Goal: Transaction & Acquisition: Book appointment/travel/reservation

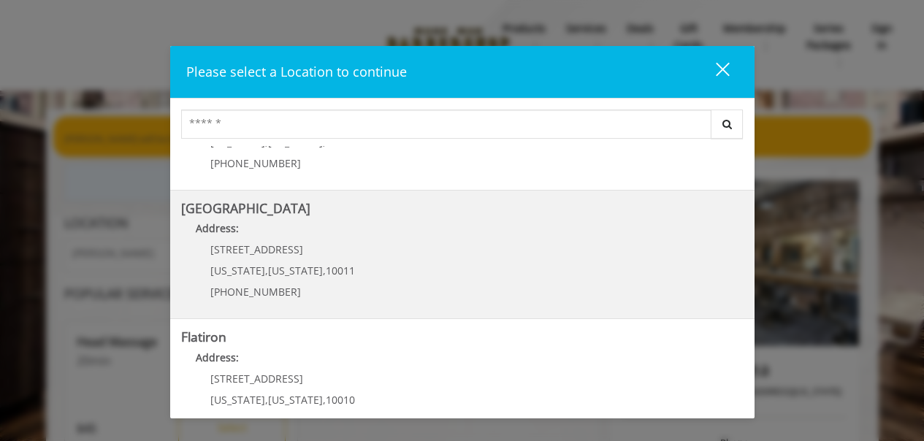
scroll to position [263, 0]
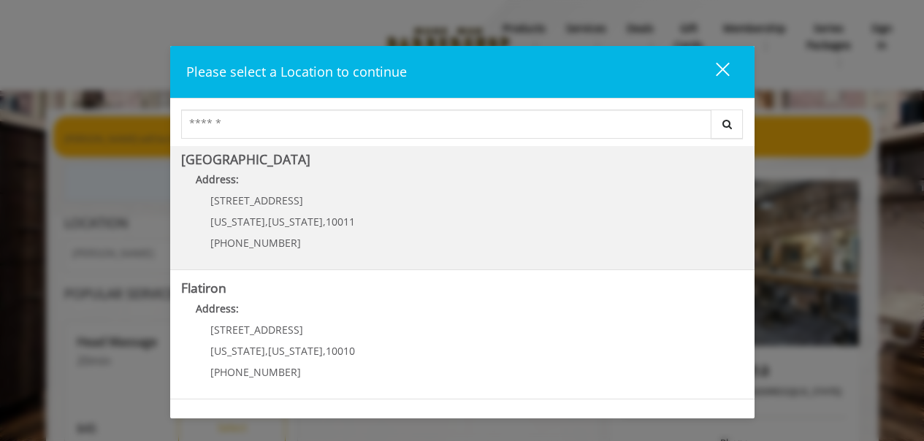
click at [268, 222] on span "[US_STATE]" at bounding box center [295, 222] width 55 height 14
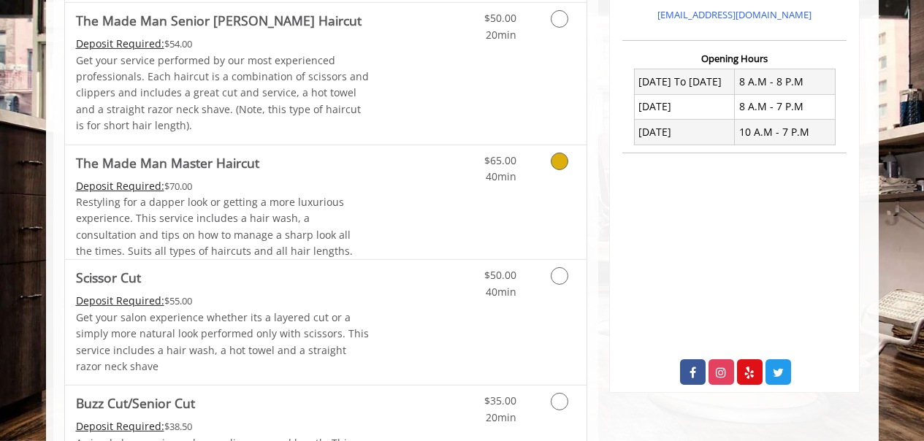
scroll to position [748, 0]
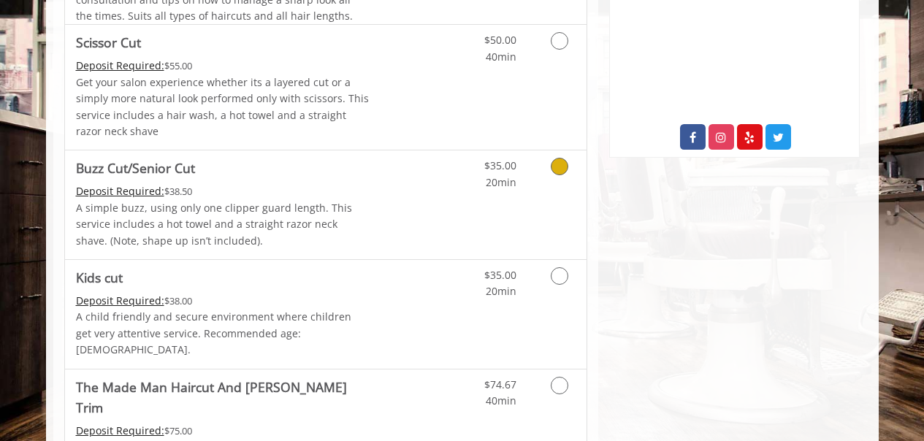
click at [563, 167] on icon "Grooming services" at bounding box center [560, 167] width 18 height 18
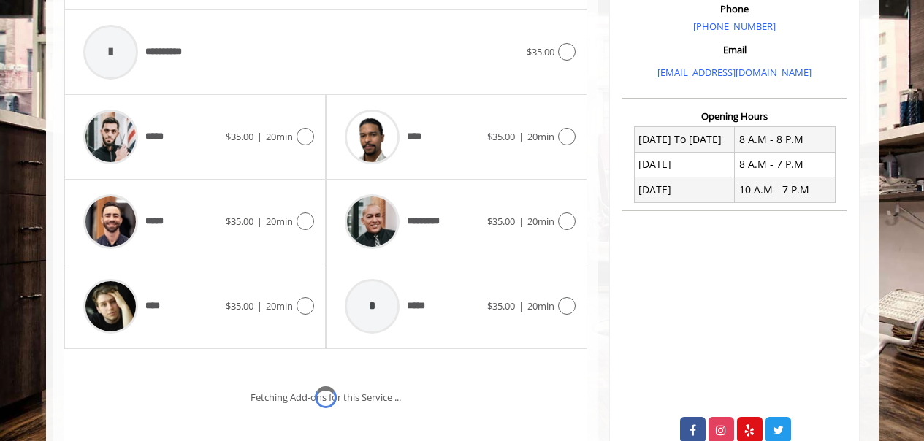
scroll to position [425, 0]
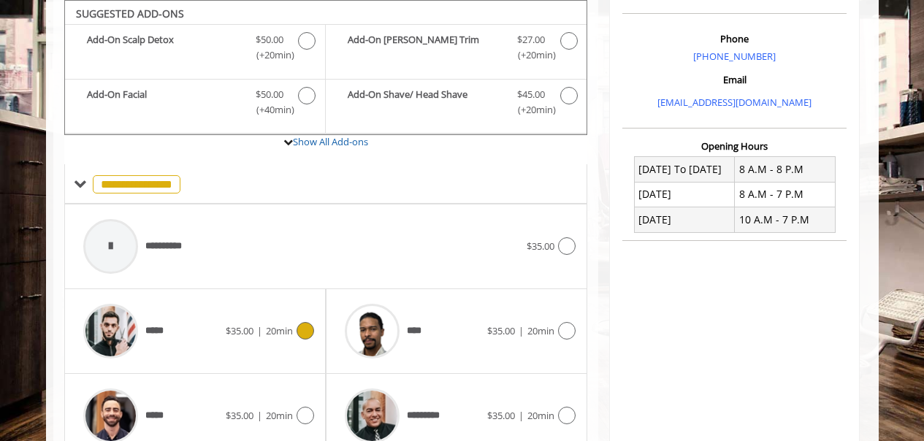
click at [308, 331] on icon at bounding box center [306, 331] width 18 height 18
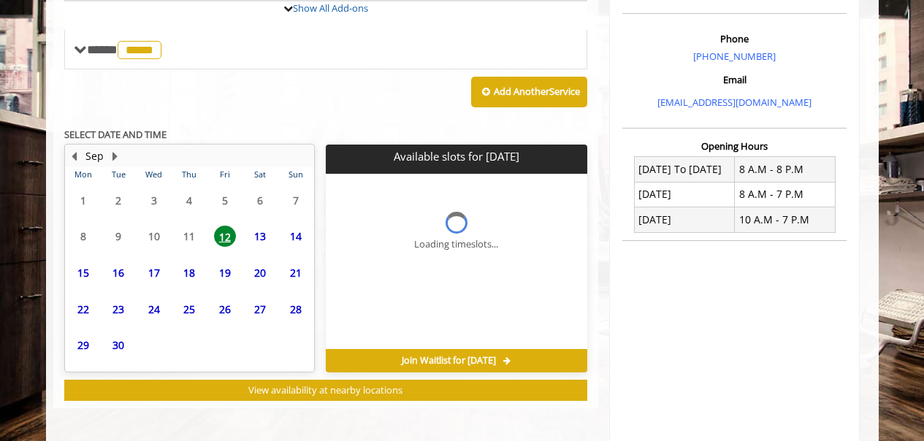
scroll to position [559, 0]
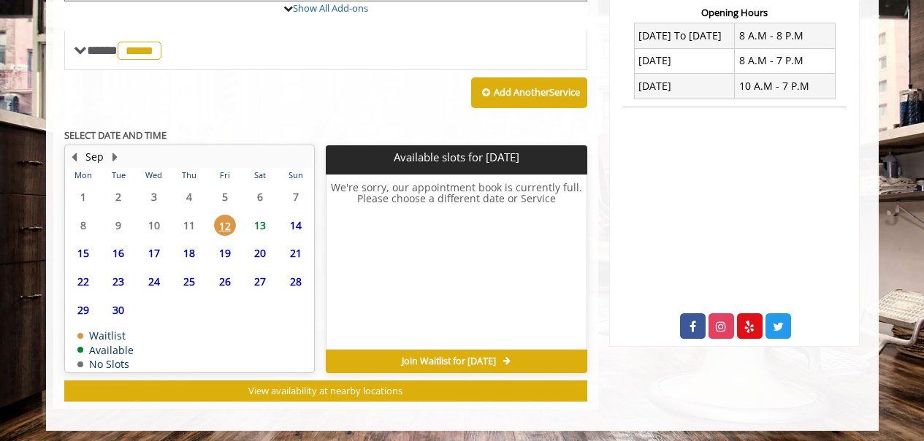
click at [262, 224] on span "13" at bounding box center [260, 225] width 22 height 21
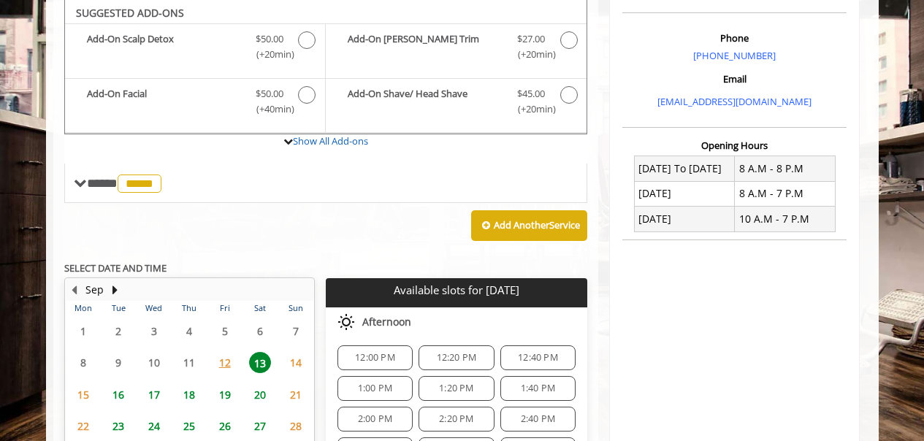
scroll to position [584, 0]
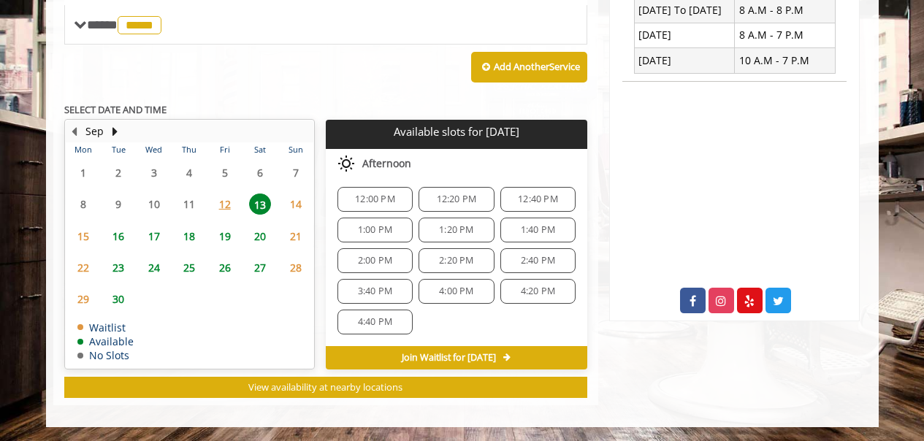
click at [368, 321] on span "4:40 PM" at bounding box center [375, 322] width 34 height 12
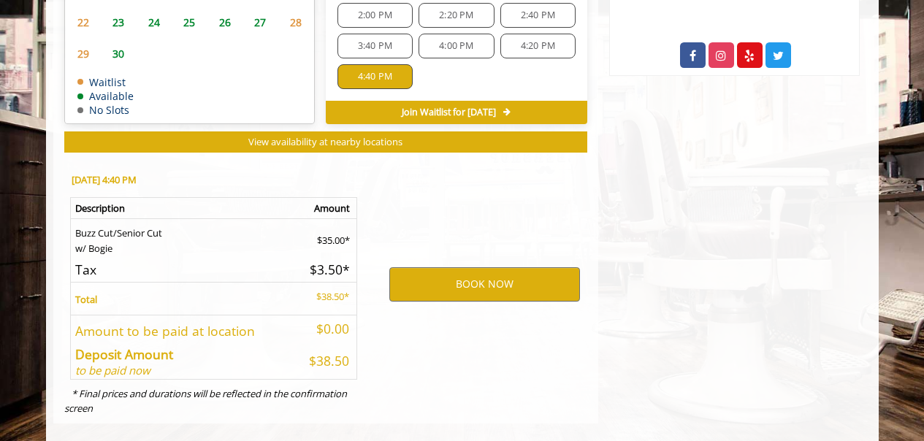
scroll to position [848, 0]
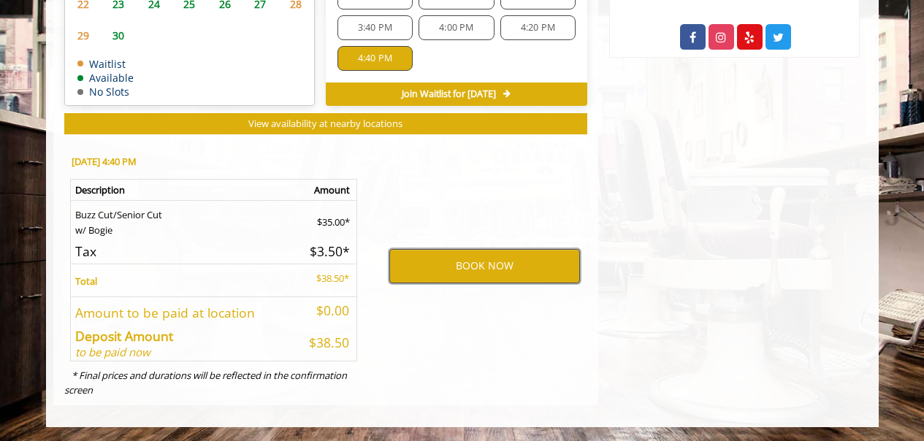
click at [492, 271] on button "BOOK NOW" at bounding box center [484, 266] width 191 height 34
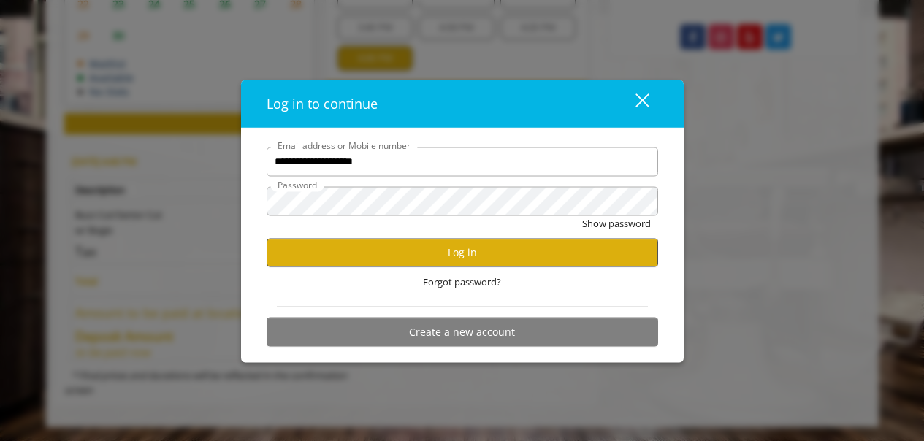
type input "**********"
click at [460, 257] on button "Log in" at bounding box center [463, 252] width 392 height 28
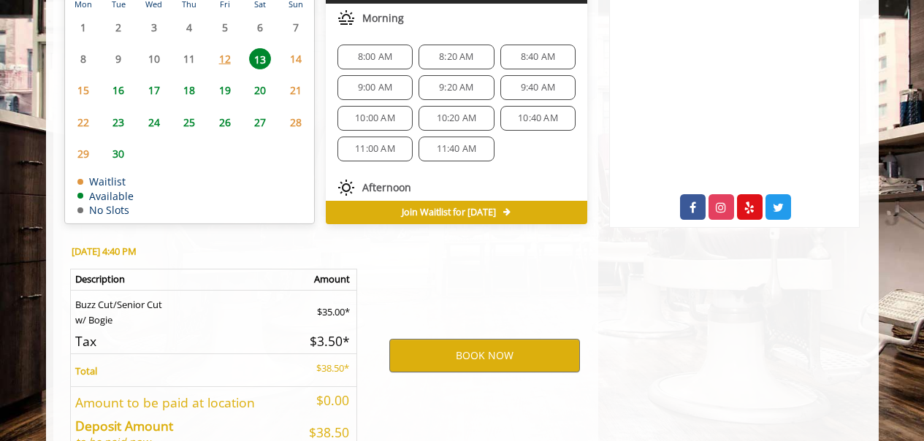
scroll to position [172, 0]
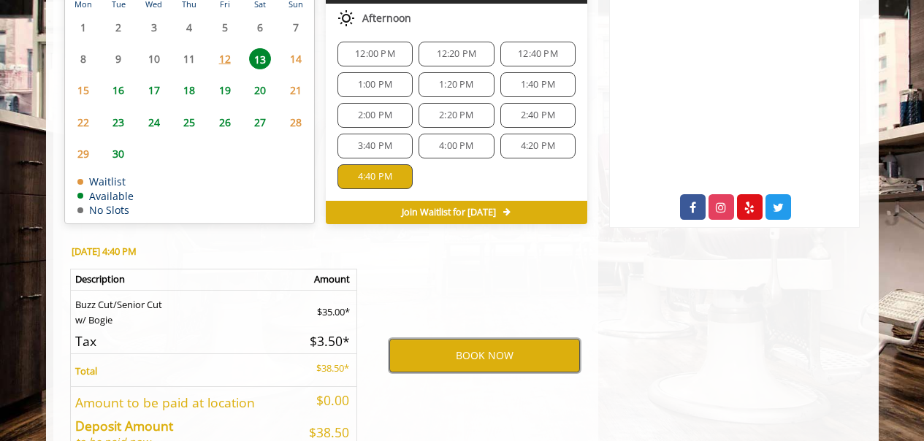
click at [481, 354] on button "BOOK NOW" at bounding box center [484, 356] width 191 height 34
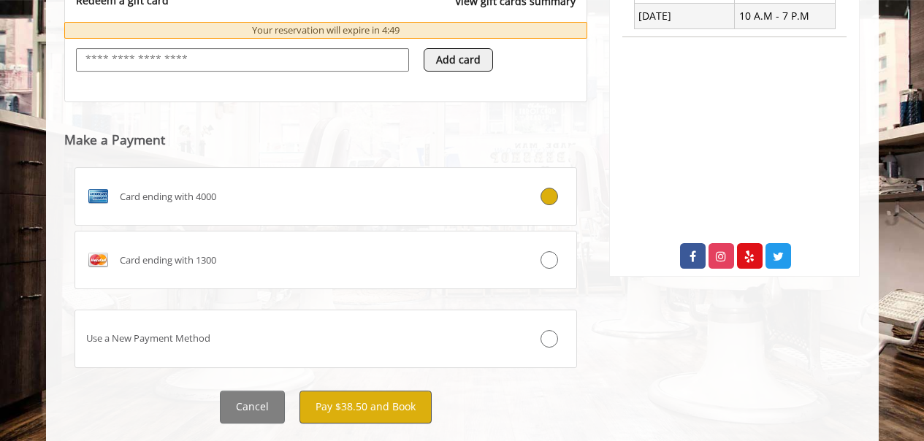
scroll to position [639, 0]
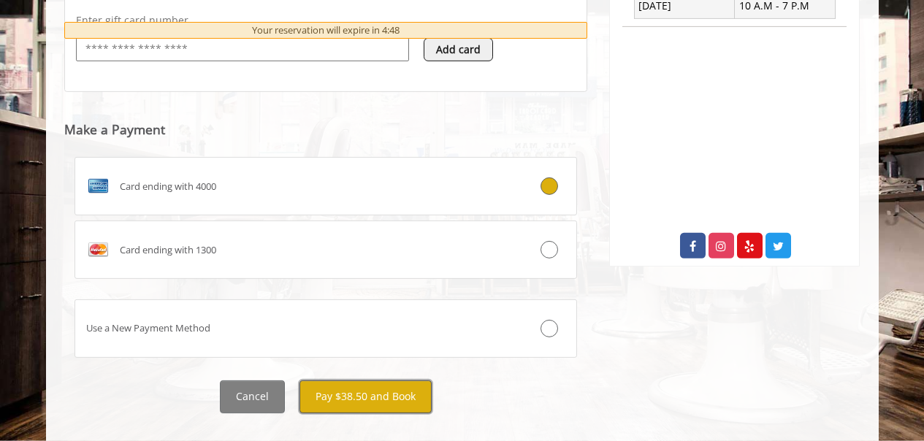
click at [370, 386] on button "Pay $38.50 and Book" at bounding box center [366, 397] width 132 height 33
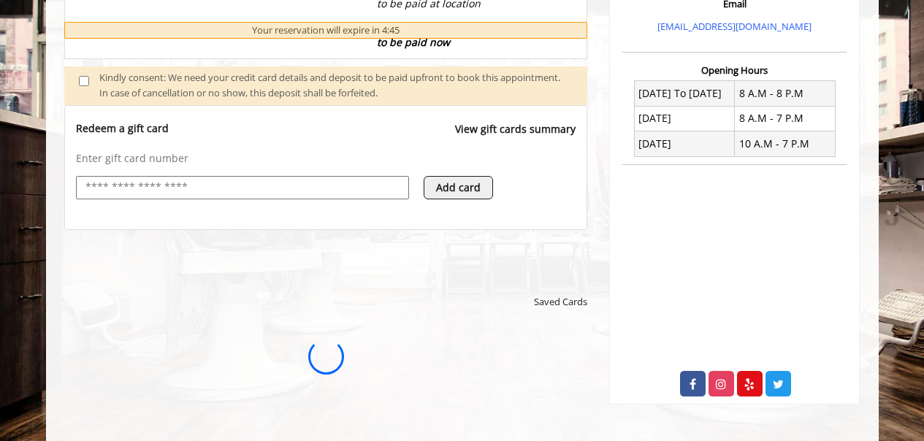
scroll to position [0, 0]
